Goal: Task Accomplishment & Management: Use online tool/utility

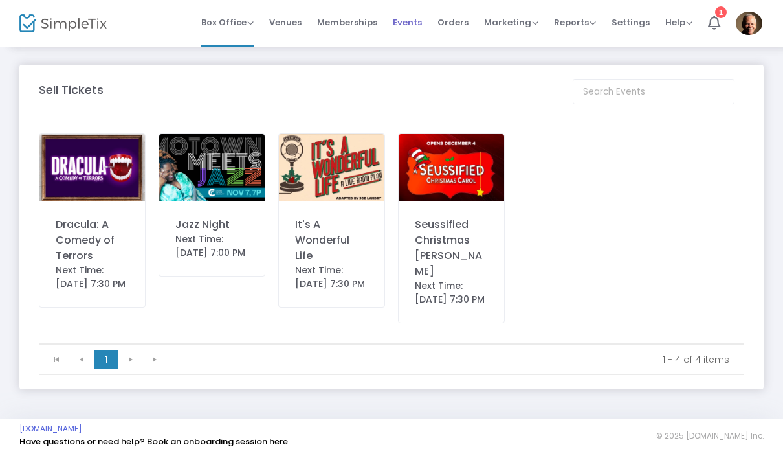
click at [415, 22] on span "Events" at bounding box center [407, 22] width 29 height 33
